Goal: Find contact information: Find contact information

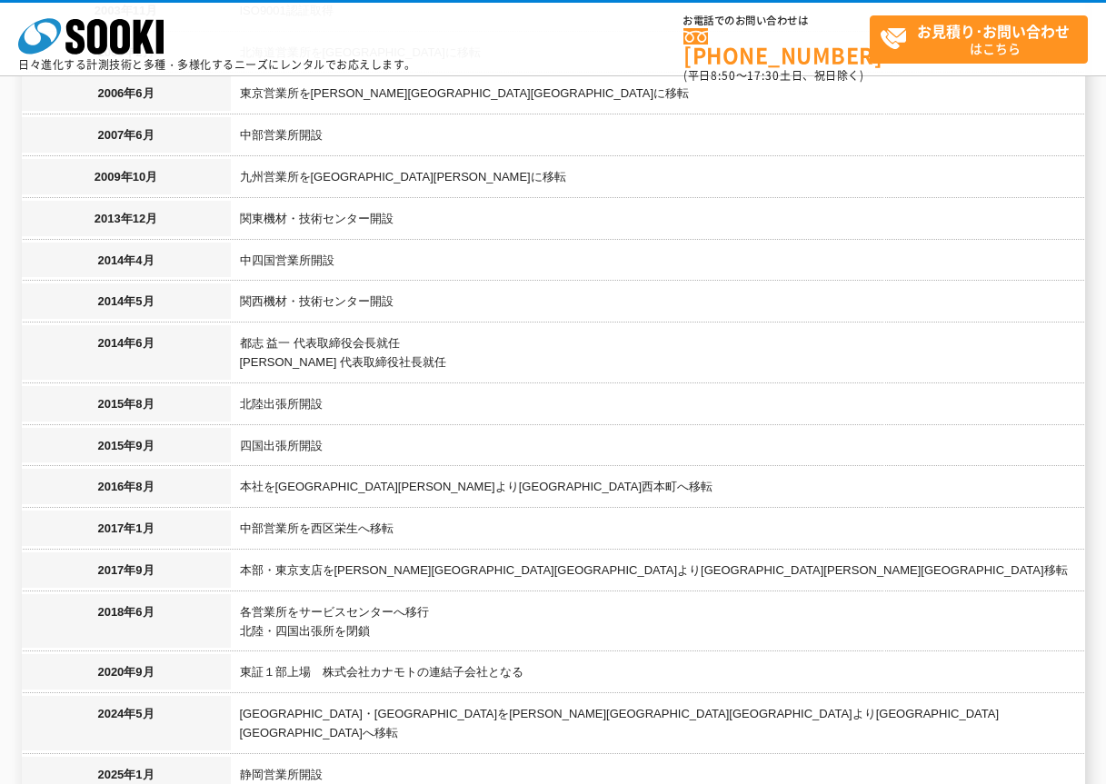
scroll to position [2000, 0]
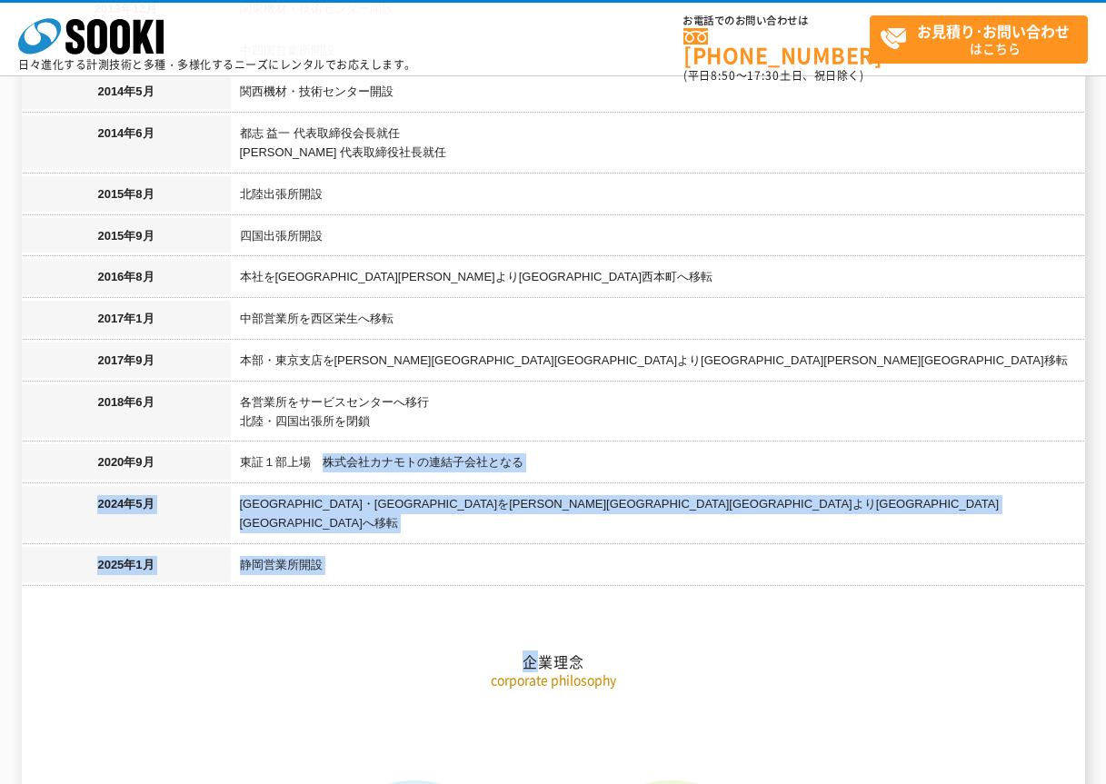
drag, startPoint x: 328, startPoint y: 446, endPoint x: 545, endPoint y: 446, distance: 217.2
click at [409, 446] on td "東証１部上場　株式会社カナモトの連結子会社となる" at bounding box center [658, 465] width 854 height 42
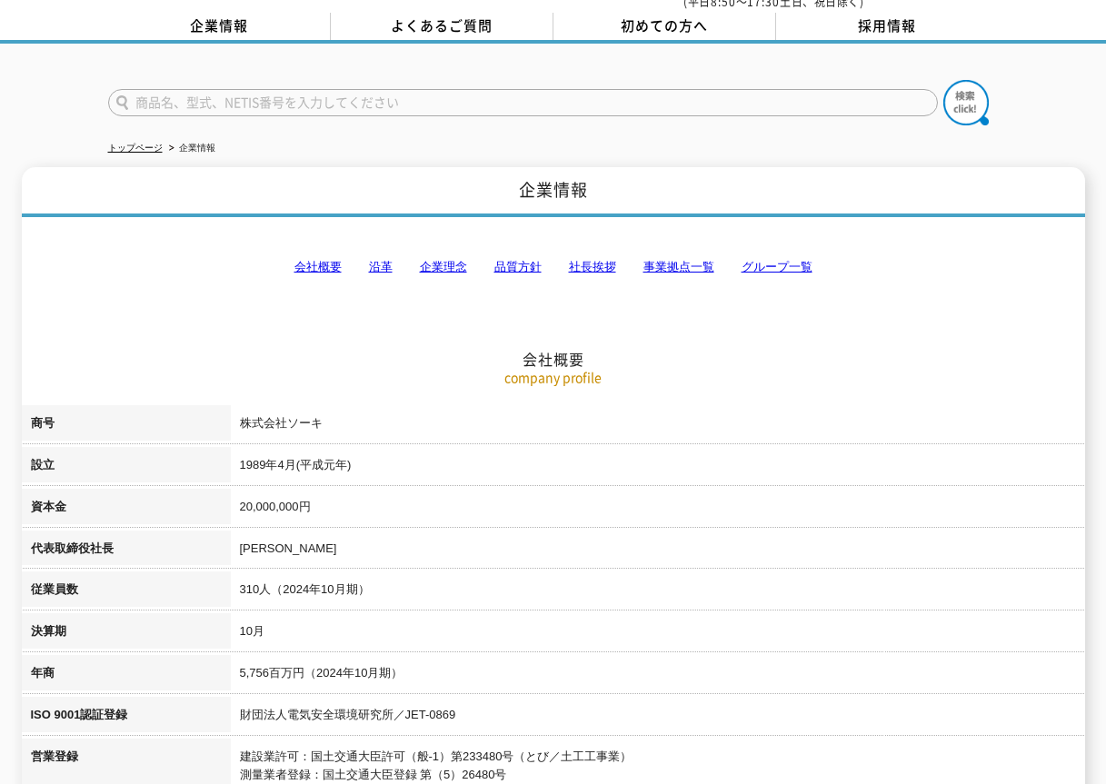
scroll to position [0, 0]
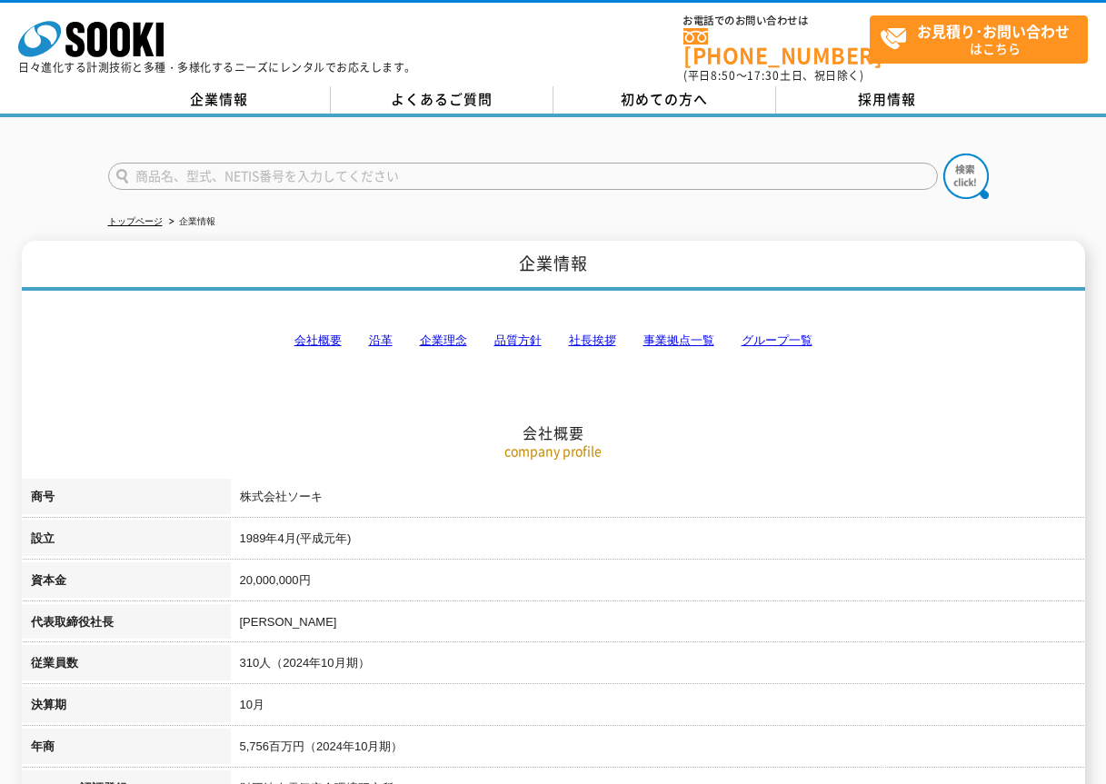
click at [637, 332] on h2 "会社概要" at bounding box center [554, 342] width 1064 height 201
click at [659, 334] on link "事業拠点一覧" at bounding box center [679, 341] width 71 height 14
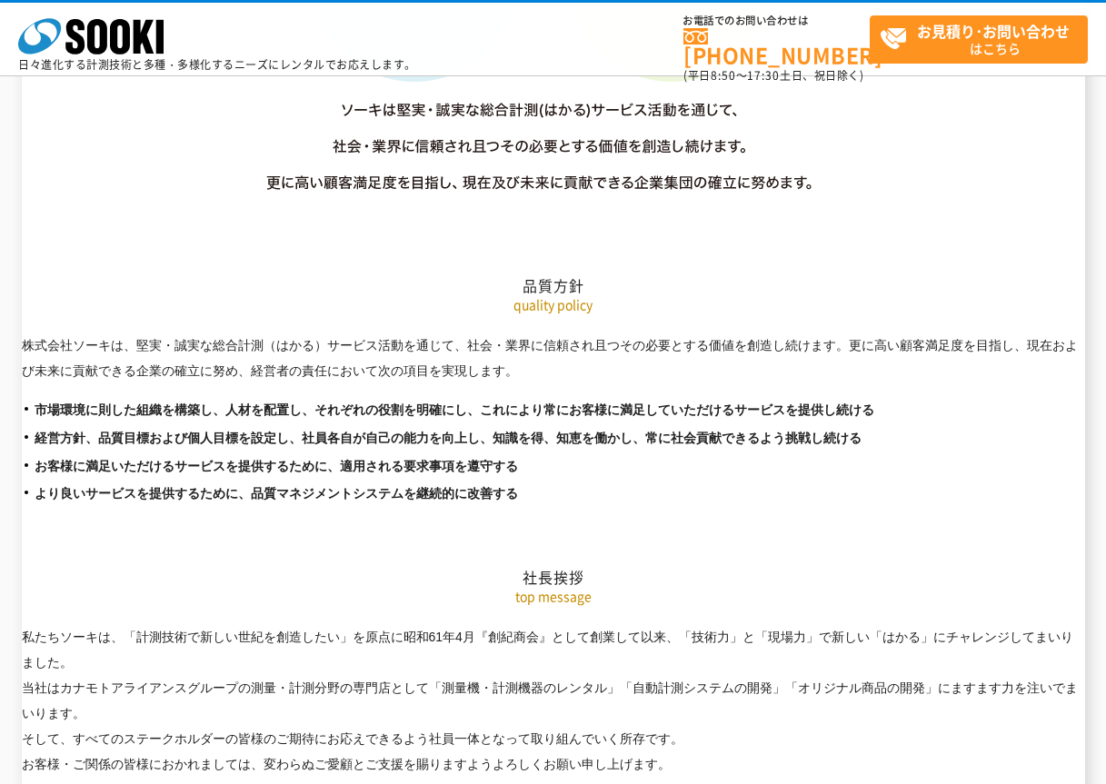
scroll to position [3650, 0]
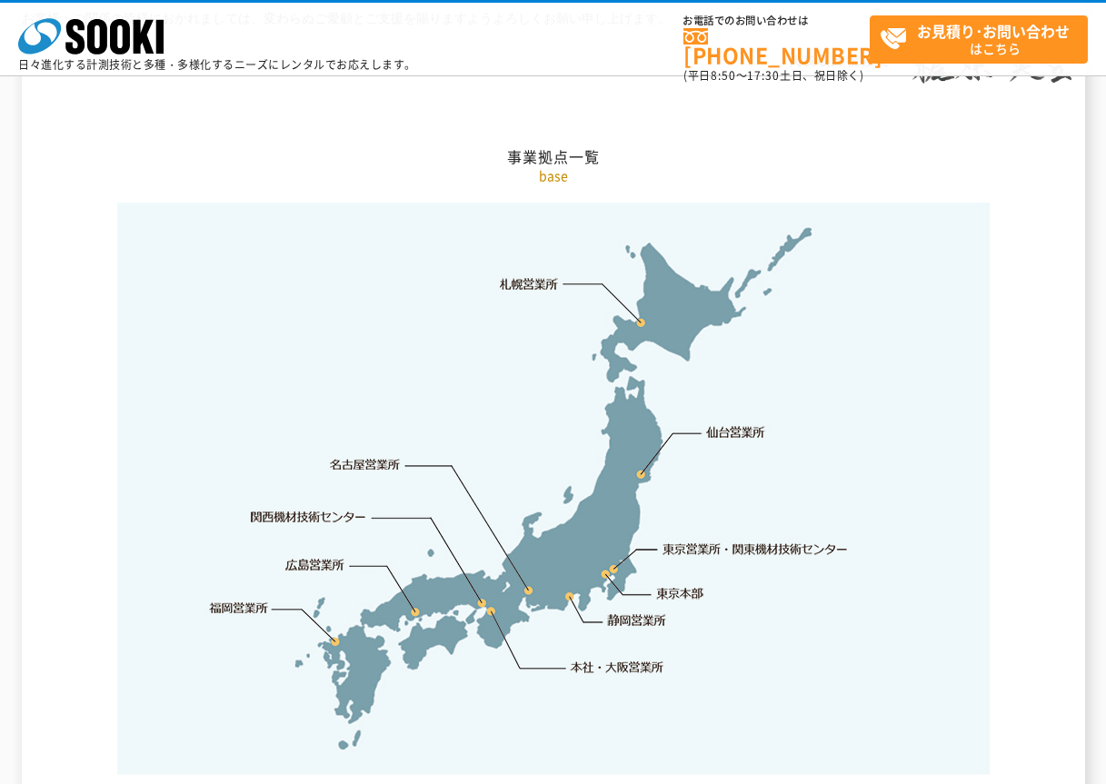
click at [693, 540] on link "東京営業所・関東機材技術センター" at bounding box center [757, 549] width 186 height 18
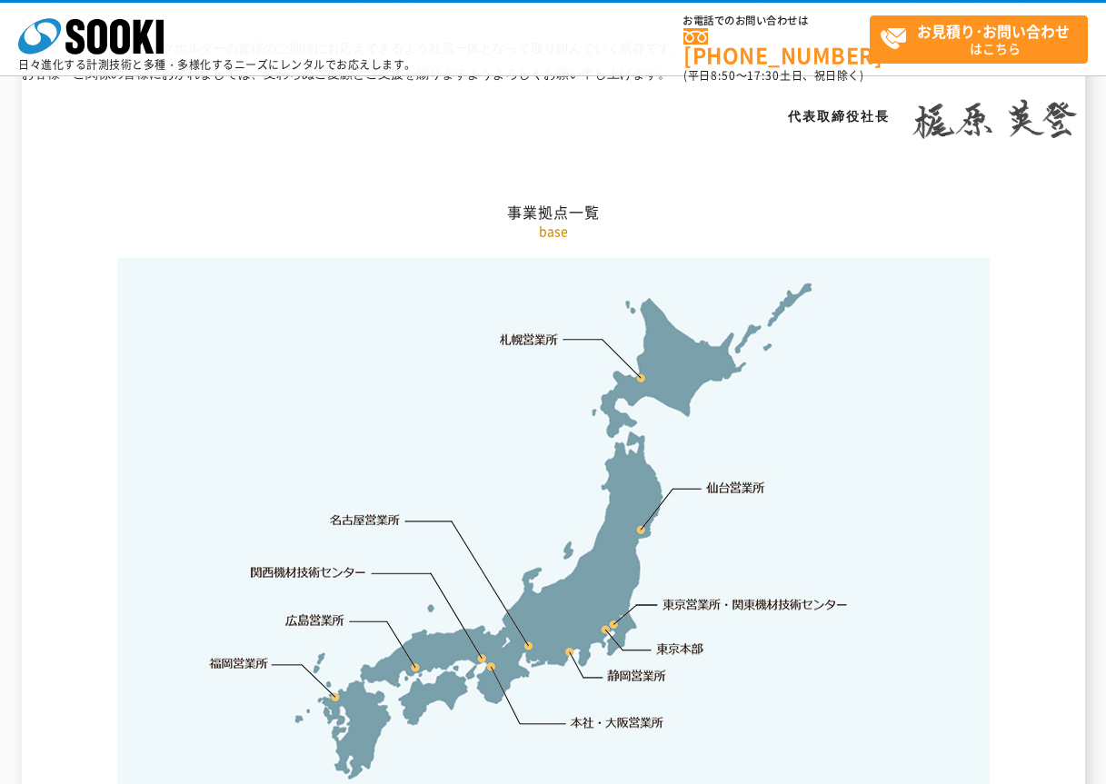
scroll to position [3849, 0]
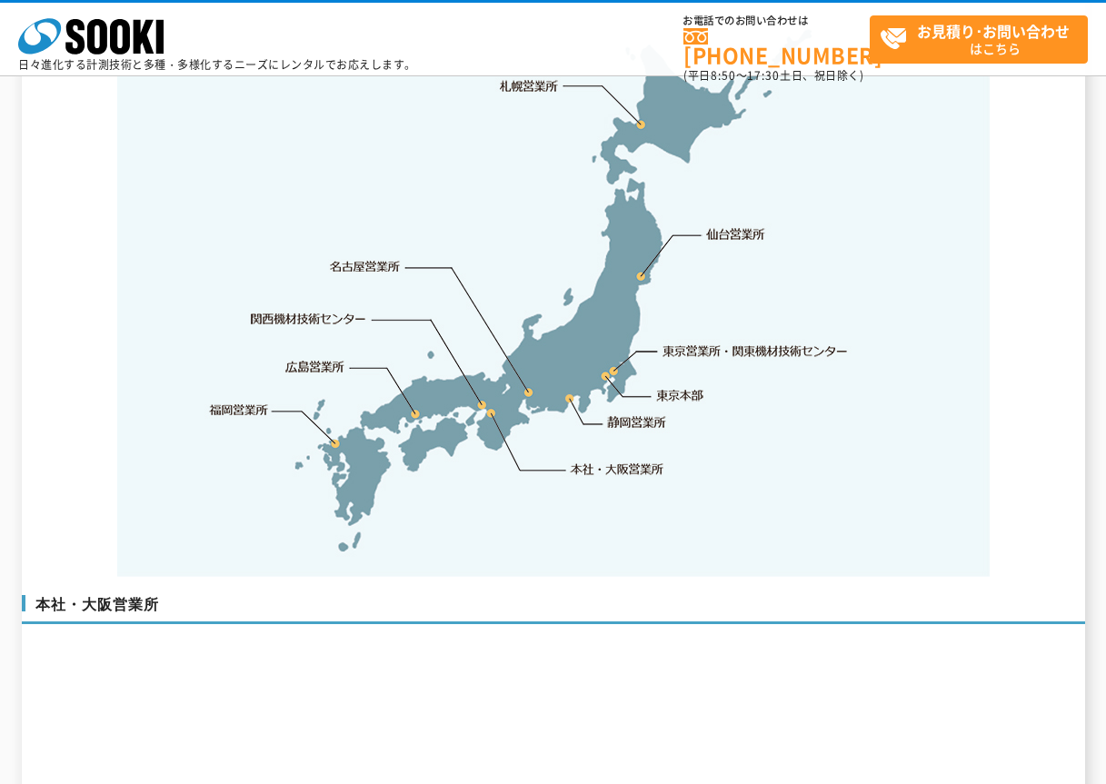
click at [592, 460] on link "本社・大阪営業所" at bounding box center [616, 469] width 95 height 18
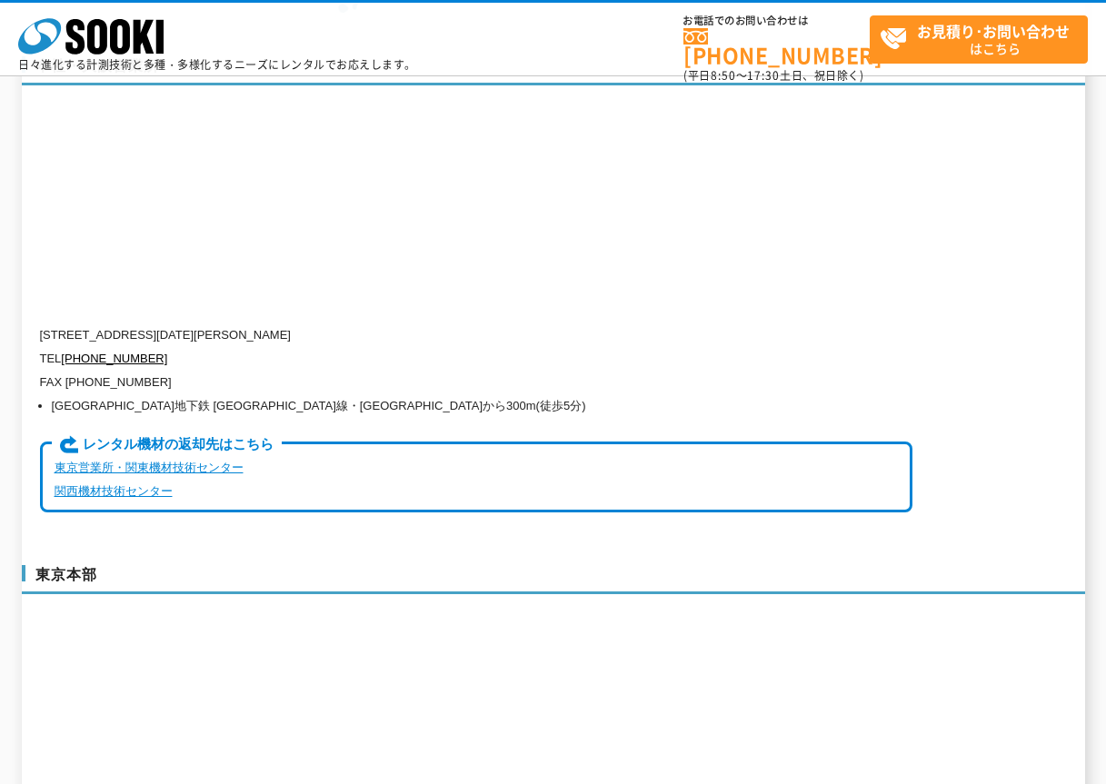
scroll to position [4389, 0]
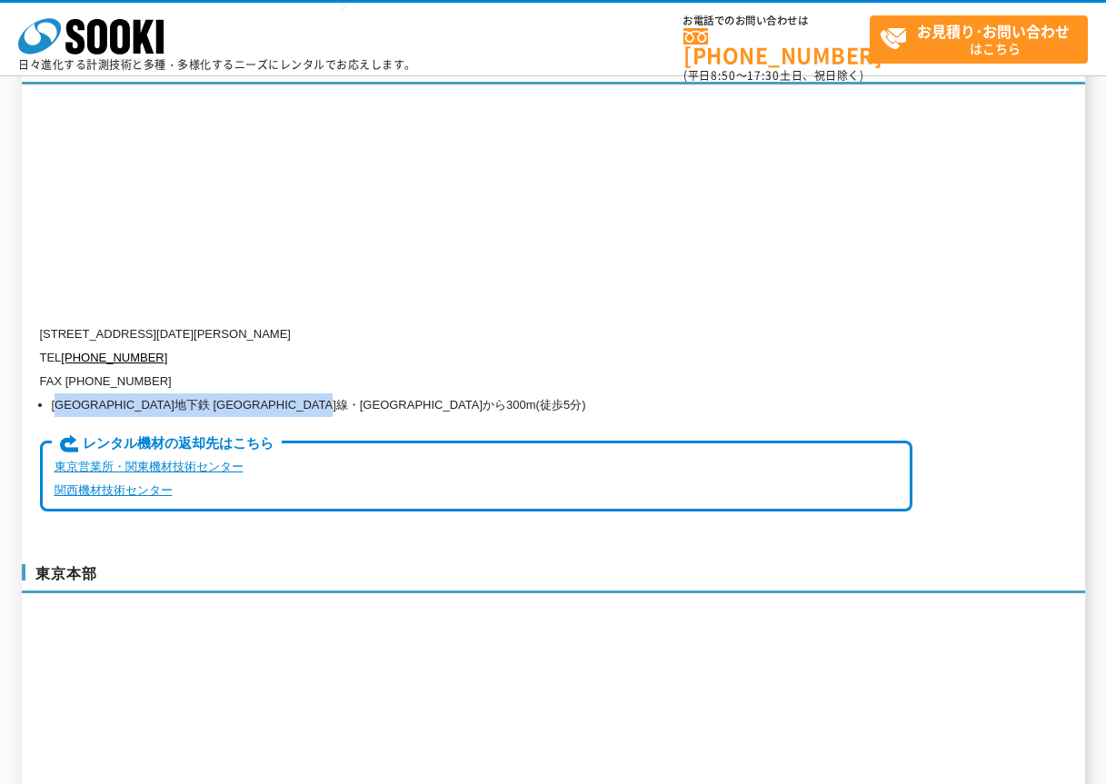
drag, startPoint x: 58, startPoint y: 367, endPoint x: 531, endPoint y: 370, distance: 472.7
click at [531, 394] on li "[GEOGRAPHIC_DATA]地下鉄 [GEOGRAPHIC_DATA]線・[GEOGRAPHIC_DATA]から300m(徒歩5分)" at bounding box center [482, 406] width 861 height 24
click at [529, 394] on li "[GEOGRAPHIC_DATA]地下鉄 [GEOGRAPHIC_DATA]線・[GEOGRAPHIC_DATA]から300m(徒歩5分)" at bounding box center [482, 406] width 861 height 24
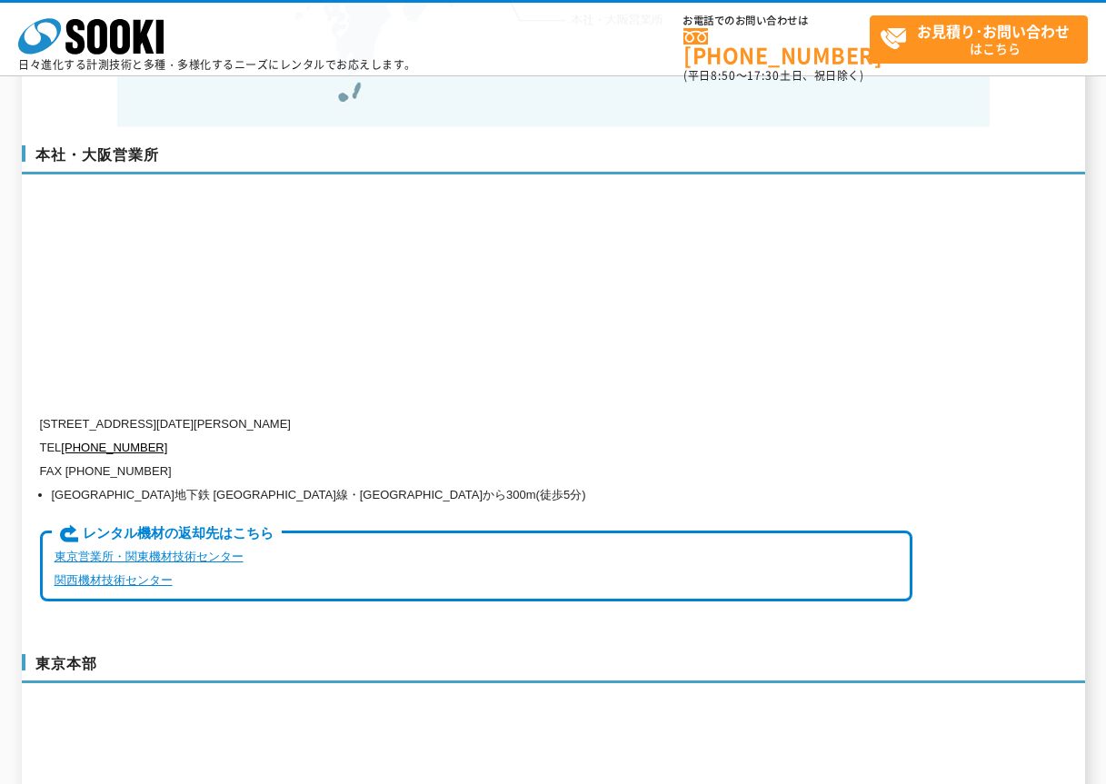
scroll to position [4116, 0]
